Goal: Task Accomplishment & Management: Complete application form

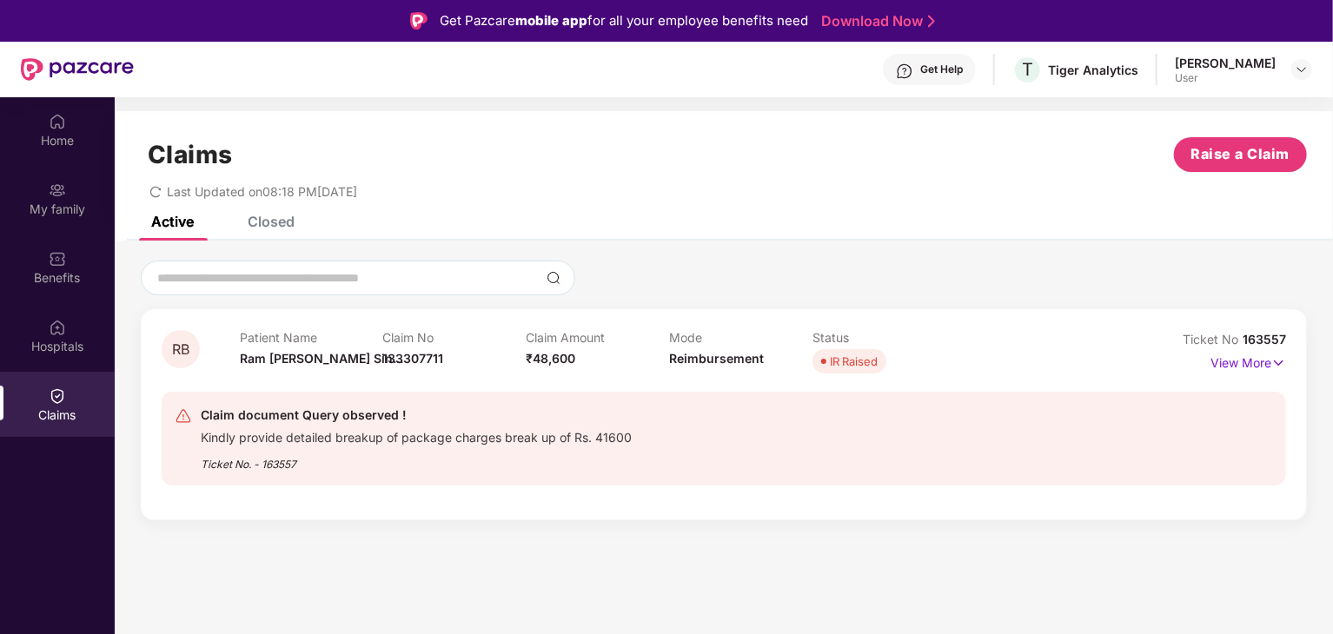
scroll to position [35, 0]
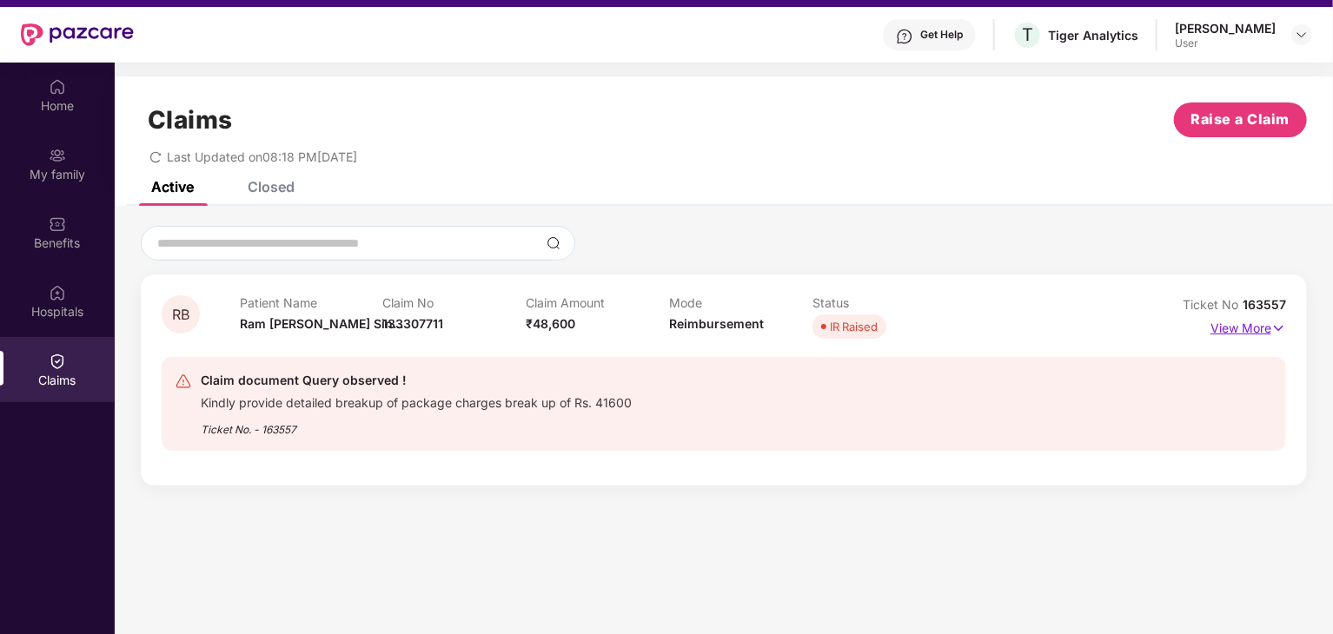
click at [1245, 326] on p "View More" at bounding box center [1248, 325] width 76 height 23
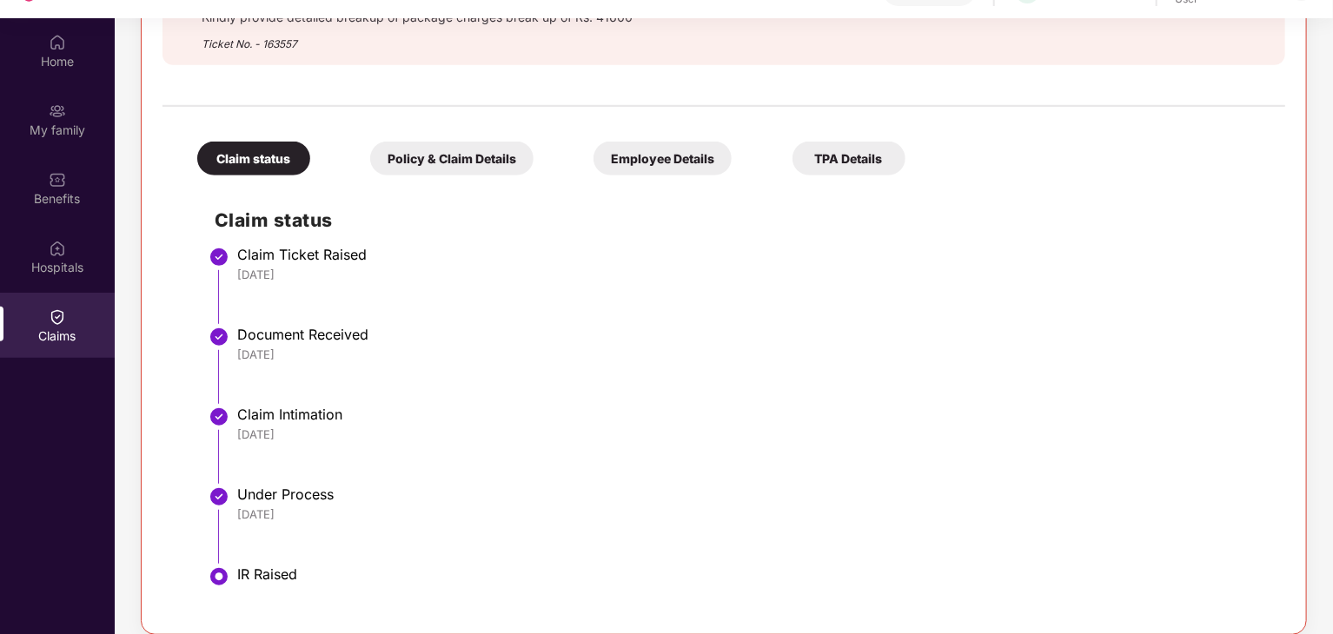
scroll to position [97, 0]
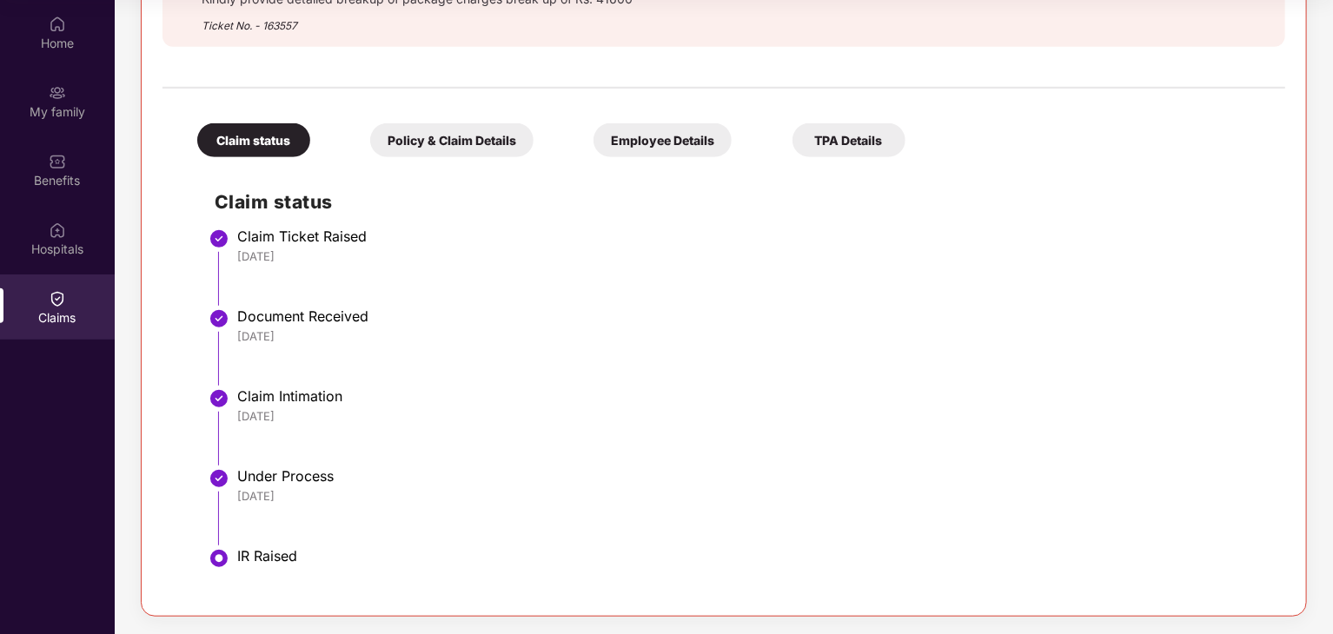
click at [466, 142] on div "Policy & Claim Details" at bounding box center [451, 140] width 163 height 34
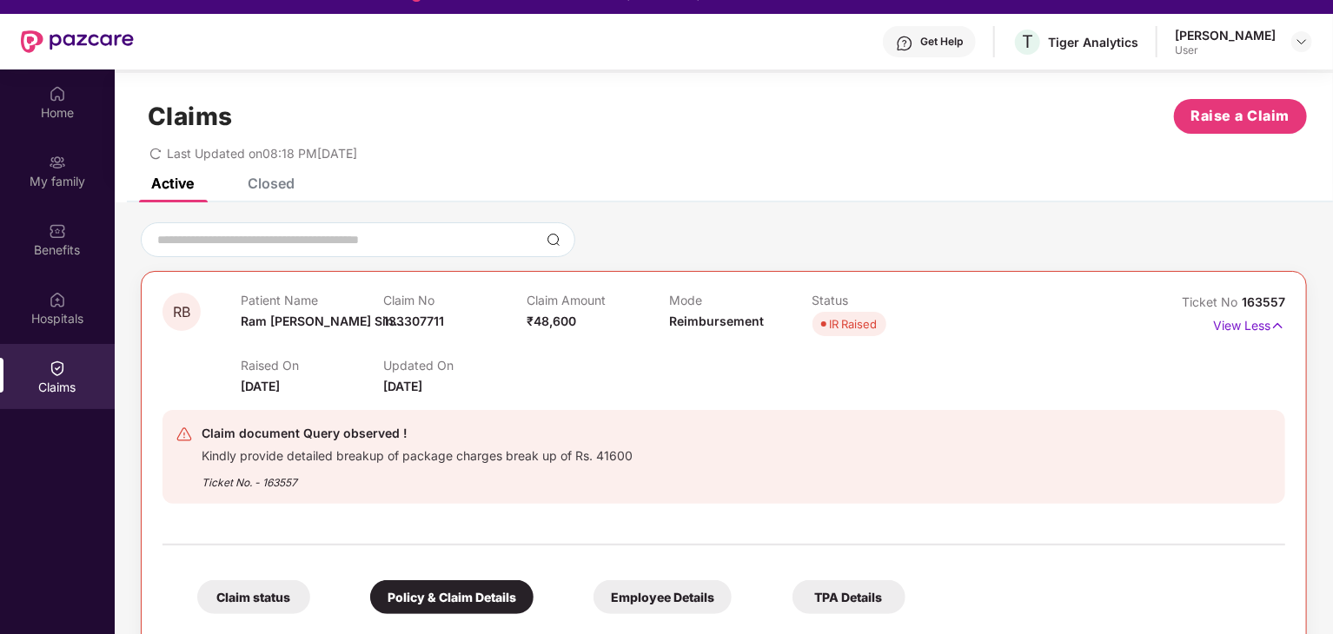
scroll to position [0, 0]
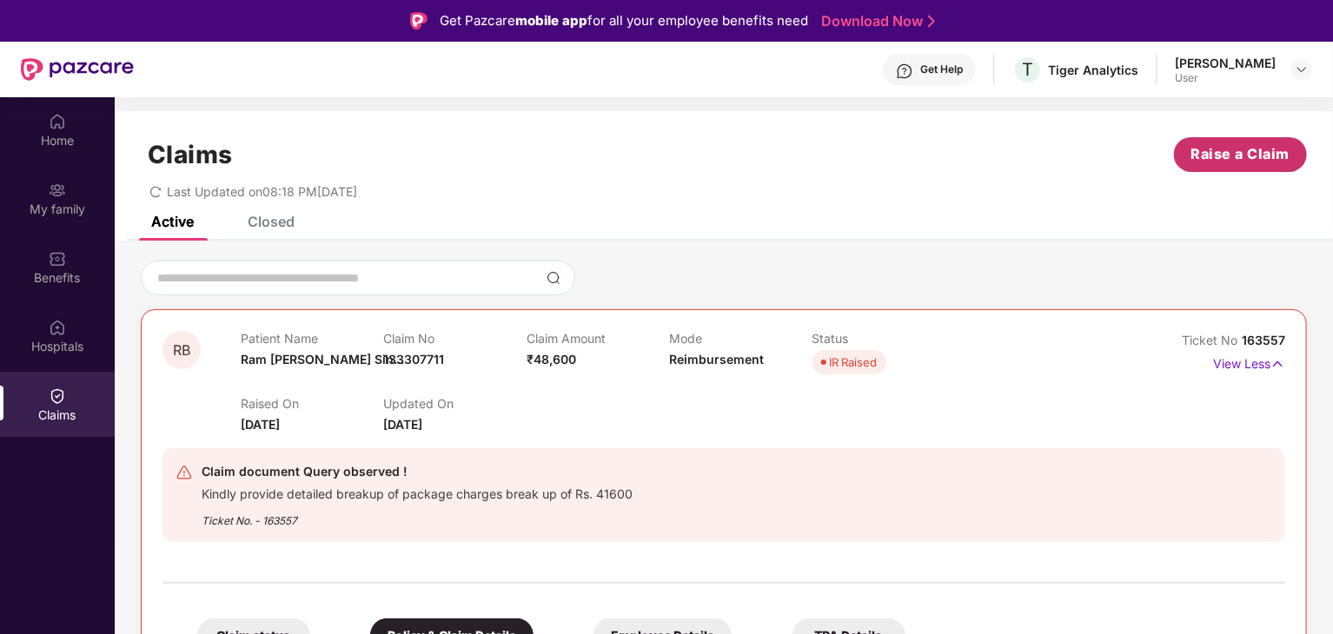
click at [1239, 146] on span "Raise a Claim" at bounding box center [1240, 154] width 99 height 22
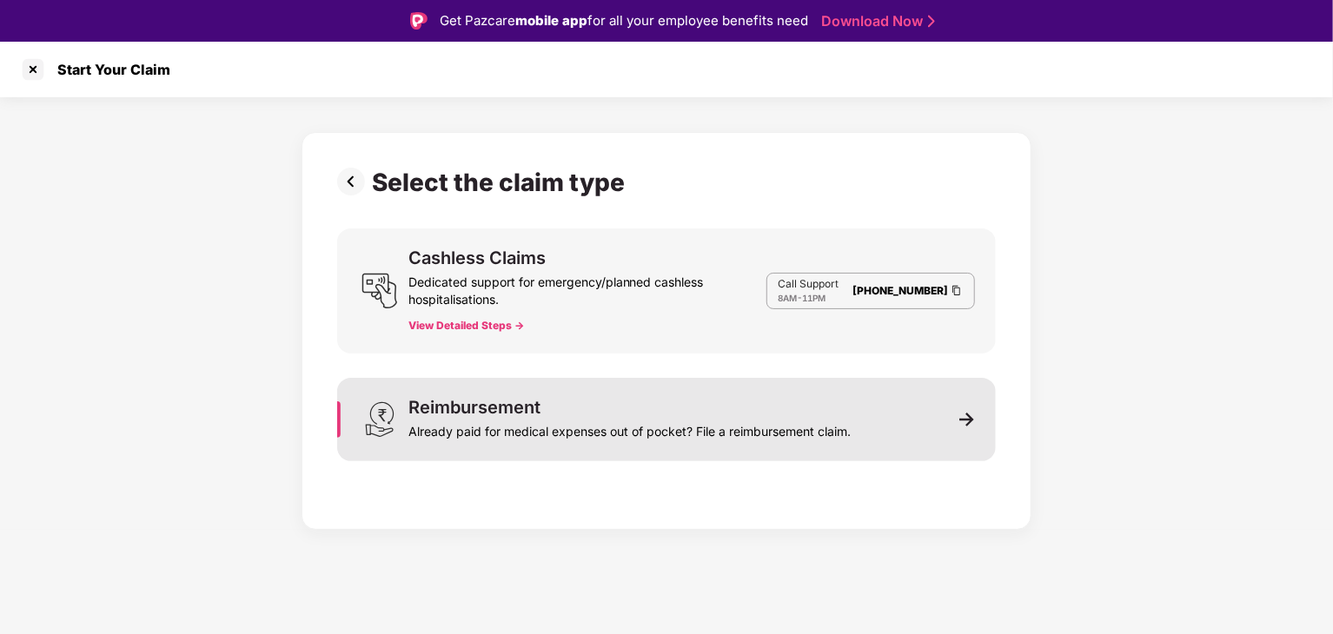
click at [904, 426] on div "Reimbursement Already paid for medical expenses out of pocket? File a reimburse…" at bounding box center [666, 419] width 659 height 83
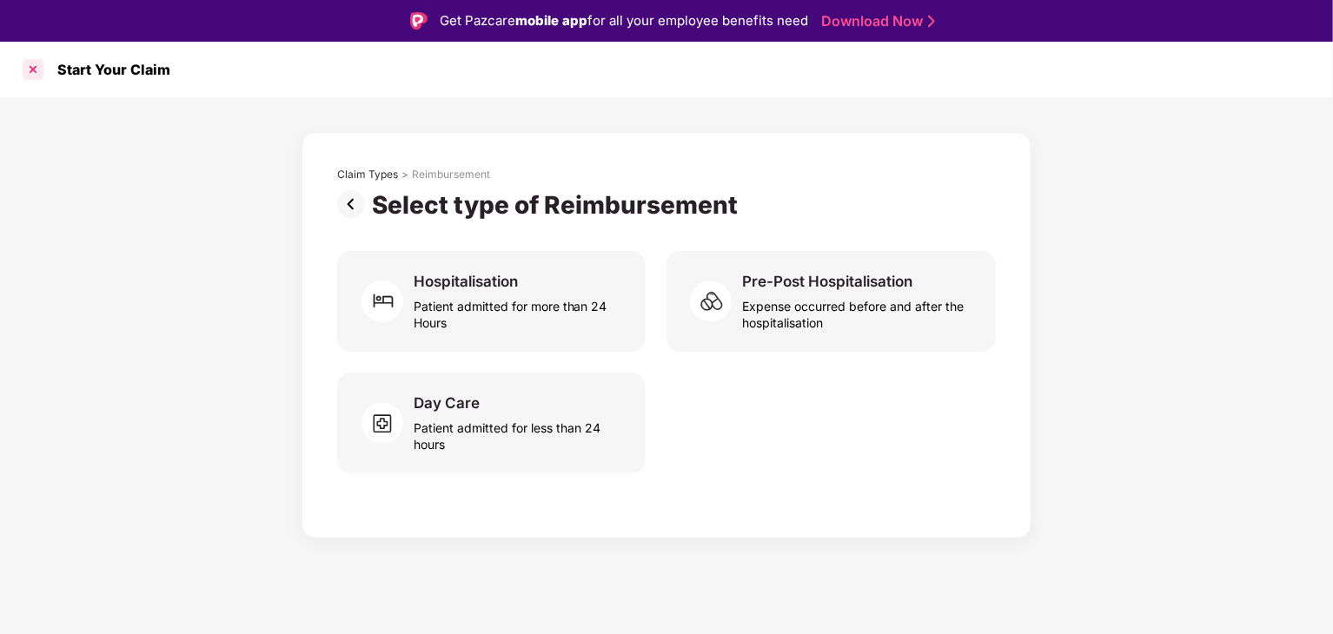
click at [25, 70] on div at bounding box center [33, 70] width 28 height 28
